Goal: Transaction & Acquisition: Book appointment/travel/reservation

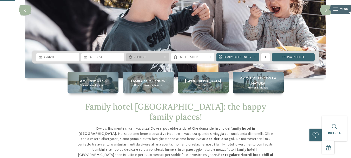
click at [140, 58] on span "Regione" at bounding box center [148, 57] width 28 height 4
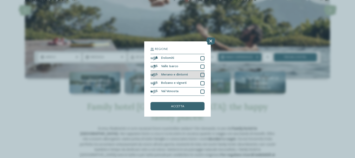
click at [203, 76] on div at bounding box center [202, 75] width 4 height 4
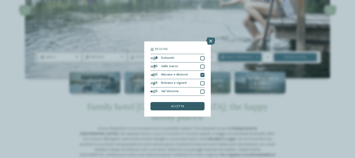
click at [165, 107] on div "accetta" at bounding box center [177, 106] width 54 height 8
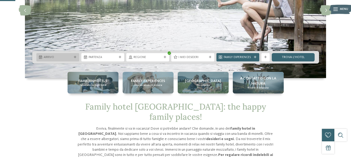
click at [65, 59] on span "Arrivo" at bounding box center [58, 57] width 28 height 4
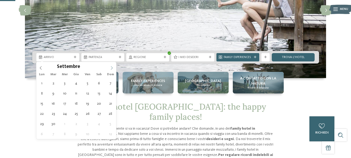
click at [111, 69] on icon at bounding box center [112, 68] width 4 height 4
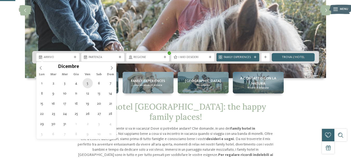
type div "[DATE]"
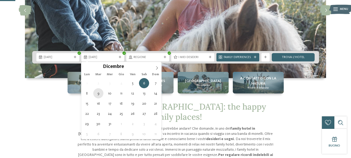
type div "[DATE]"
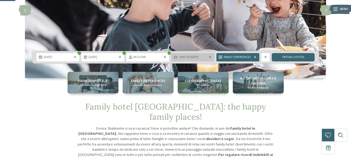
click at [209, 58] on div "I miei desideri" at bounding box center [192, 57] width 43 height 8
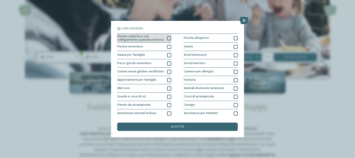
click at [167, 38] on div at bounding box center [169, 38] width 4 height 4
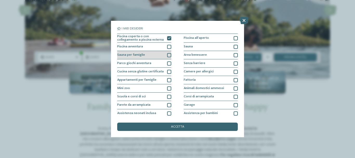
click at [167, 53] on div at bounding box center [169, 55] width 4 height 4
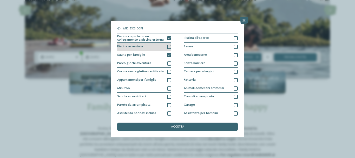
click at [168, 47] on div at bounding box center [169, 47] width 4 height 4
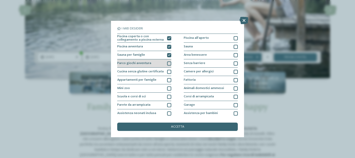
click at [168, 63] on div at bounding box center [169, 63] width 4 height 4
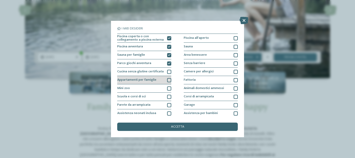
click at [167, 80] on div at bounding box center [169, 80] width 4 height 4
click at [168, 80] on icon at bounding box center [169, 80] width 3 height 3
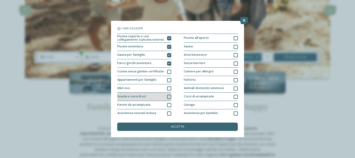
click at [168, 97] on div at bounding box center [169, 97] width 4 height 4
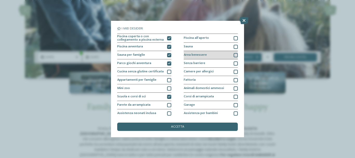
click at [234, 55] on div at bounding box center [236, 55] width 4 height 4
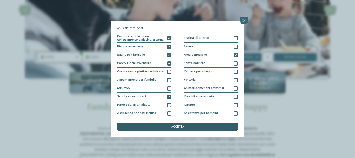
click at [177, 127] on span "accetta" at bounding box center [177, 126] width 13 height 3
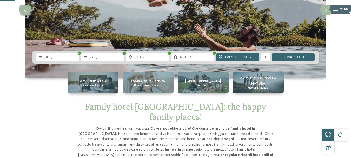
click at [319, 91] on div "slide 3 of 5" at bounding box center [175, 18] width 351 height 150
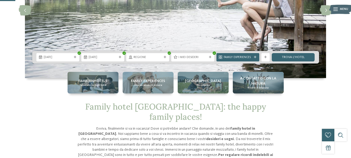
click at [317, 84] on div "Familienhotels Panoramica degli hotel Family experiences Una vacanza su misura …" at bounding box center [175, 83] width 283 height 22
click at [315, 102] on div "Family hotel [GEOGRAPHIC_DATA]: the happy family places! [PERSON_NAME], finalme…" at bounding box center [175, 157] width 283 height 110
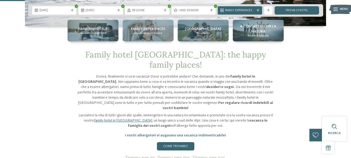
scroll to position [182, 0]
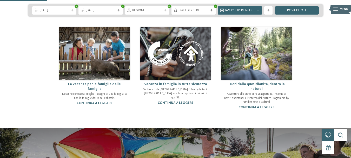
scroll to position [286, 0]
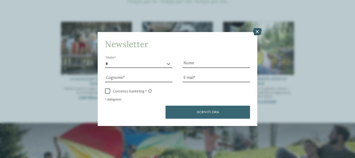
click at [257, 33] on icon at bounding box center [257, 31] width 9 height 7
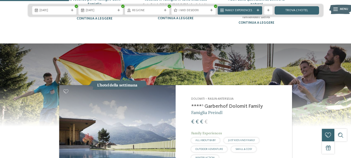
scroll to position [364, 0]
